Goal: Transaction & Acquisition: Purchase product/service

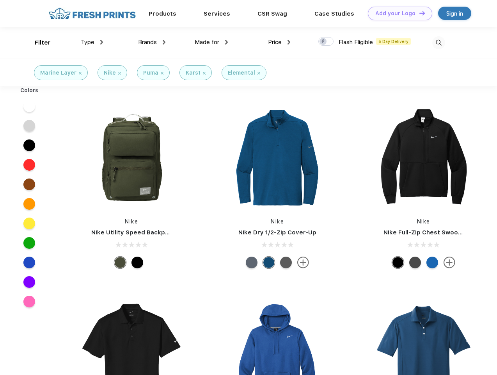
click at [398, 13] on link "Add your Logo Design Tool" at bounding box center [400, 14] width 64 height 14
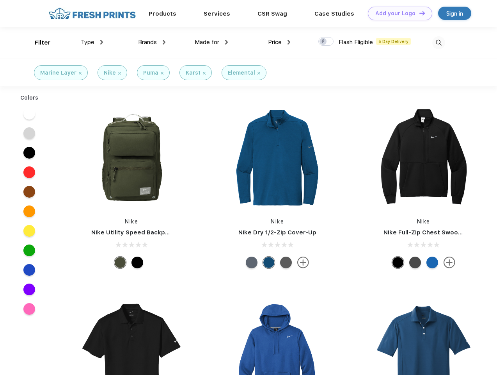
click at [0, 0] on div "Design Tool" at bounding box center [0, 0] width 0 height 0
click at [419, 13] on link "Add your Logo Design Tool" at bounding box center [400, 14] width 64 height 14
click at [37, 43] on div "Filter" at bounding box center [43, 42] width 16 height 9
click at [92, 42] on span "Type" at bounding box center [88, 42] width 14 height 7
click at [152, 42] on span "Brands" at bounding box center [147, 42] width 19 height 7
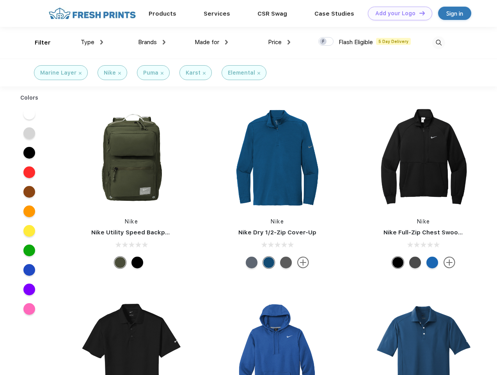
click at [212, 42] on span "Made for" at bounding box center [207, 42] width 25 height 7
click at [280, 42] on span "Price" at bounding box center [275, 42] width 14 height 7
click at [326, 42] on div at bounding box center [326, 41] width 15 height 9
click at [324, 42] on input "checkbox" at bounding box center [321, 39] width 5 height 5
click at [439, 43] on img at bounding box center [439, 42] width 13 height 13
